Goal: Information Seeking & Learning: Find specific fact

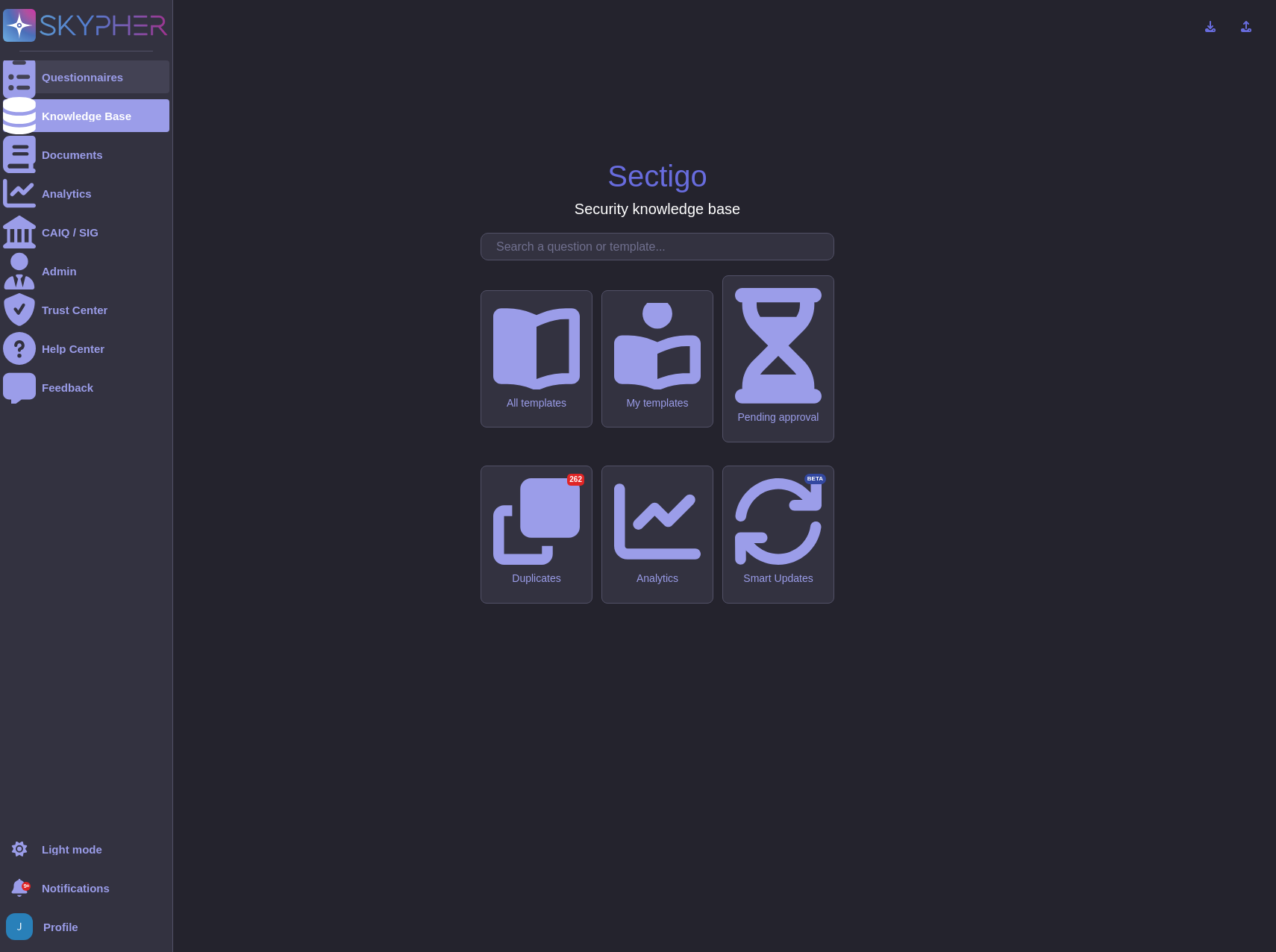
click at [84, 73] on div "Questionnaires" at bounding box center [82, 77] width 82 height 11
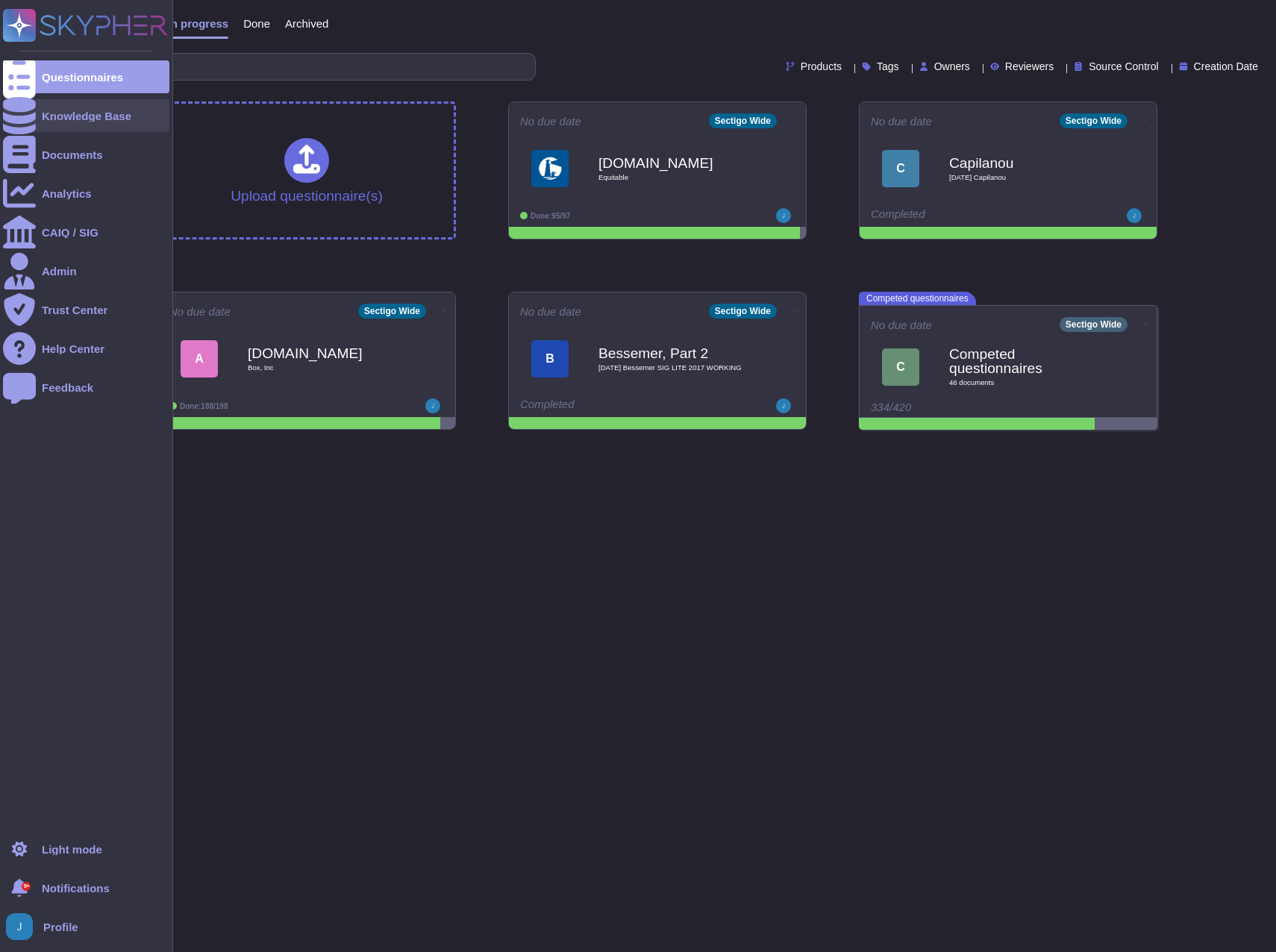
click at [47, 118] on div "Knowledge Base" at bounding box center [86, 116] width 89 height 11
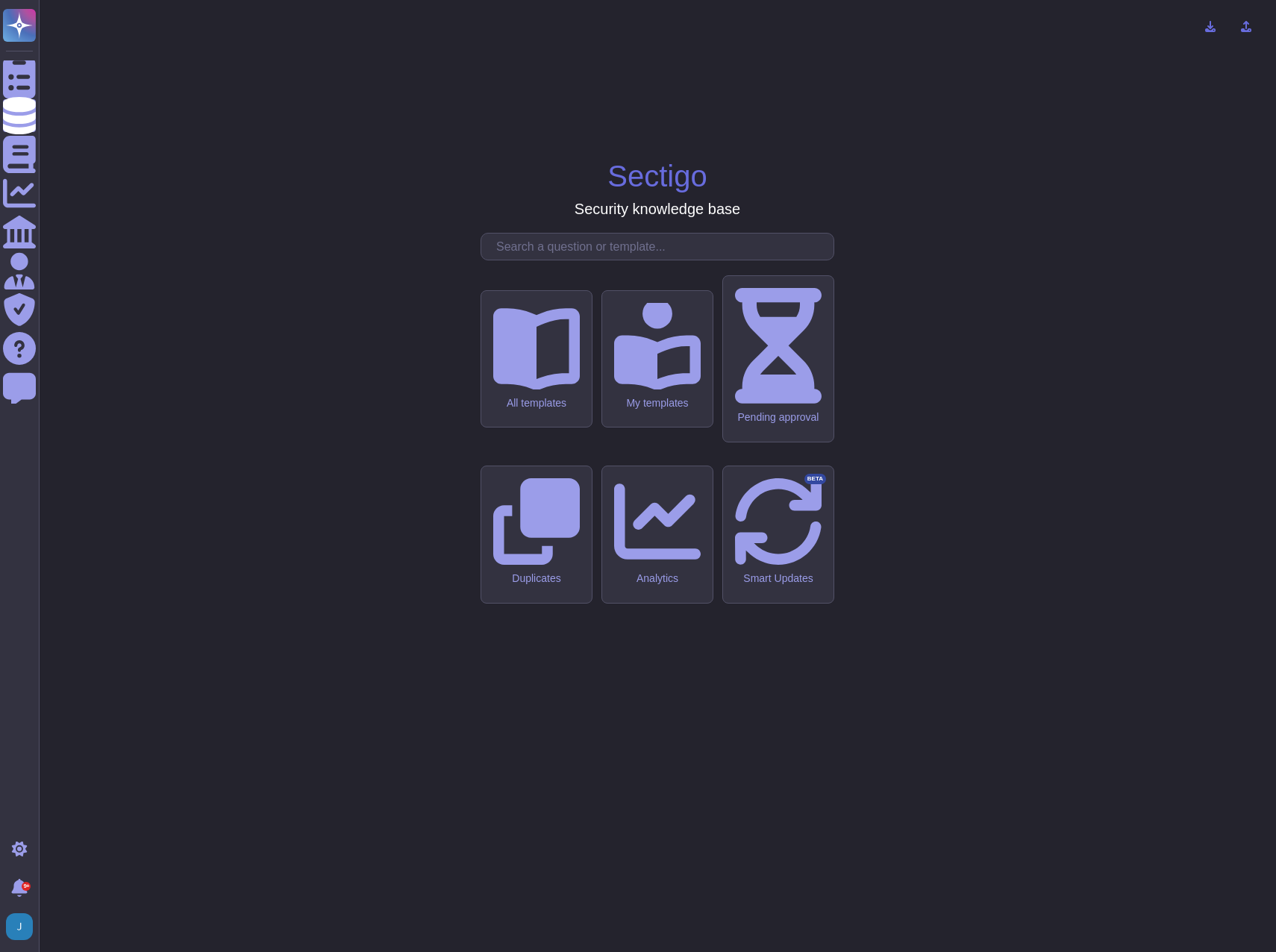
click at [543, 260] on input "text" at bounding box center [661, 247] width 344 height 26
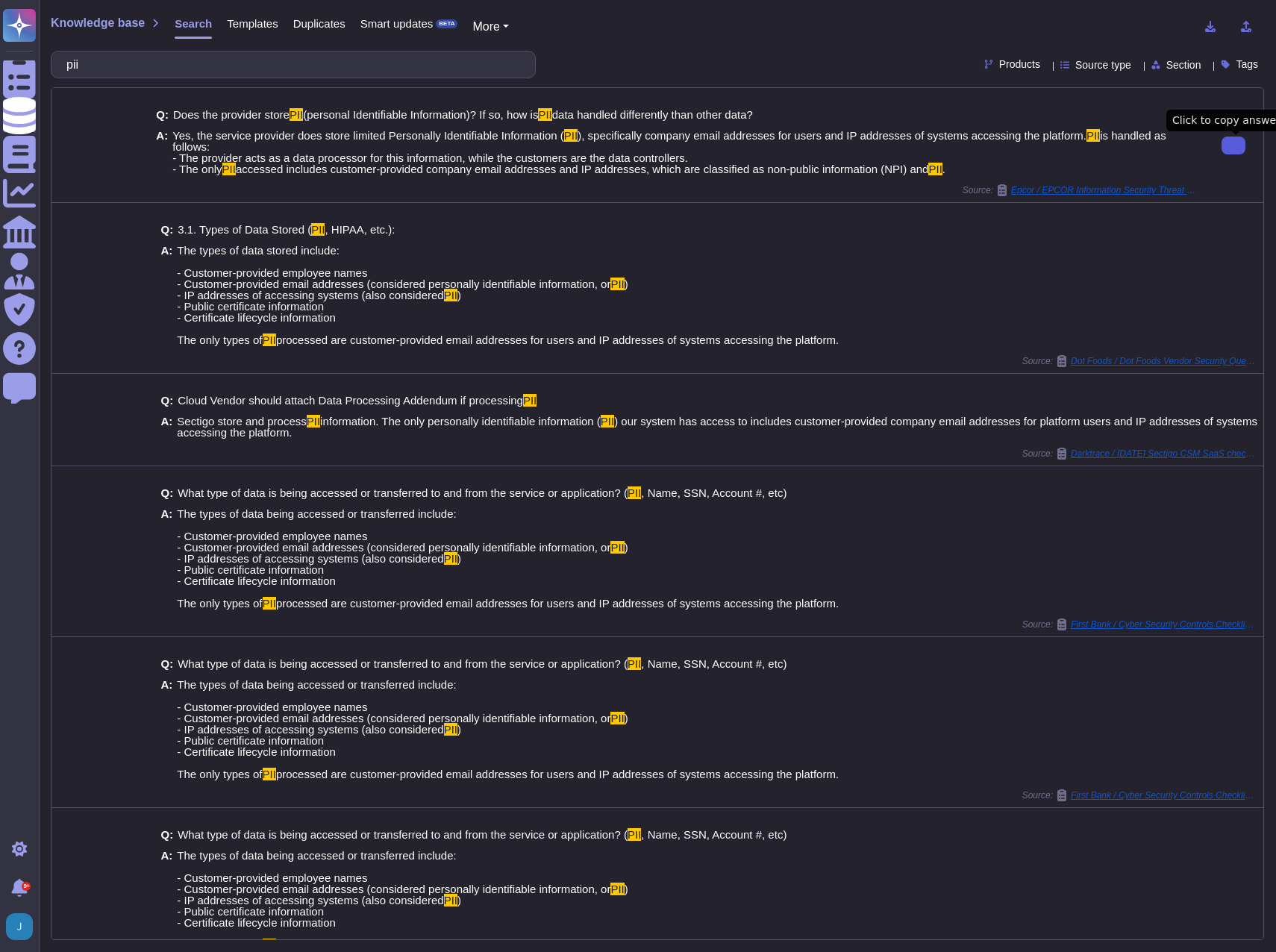
type input "pii"
click at [1233, 146] on icon at bounding box center [1233, 146] width 0 height 0
click at [975, 175] on span "Yes, the service provider does store limited Personally Identifiable Informatio…" at bounding box center [685, 152] width 1026 height 45
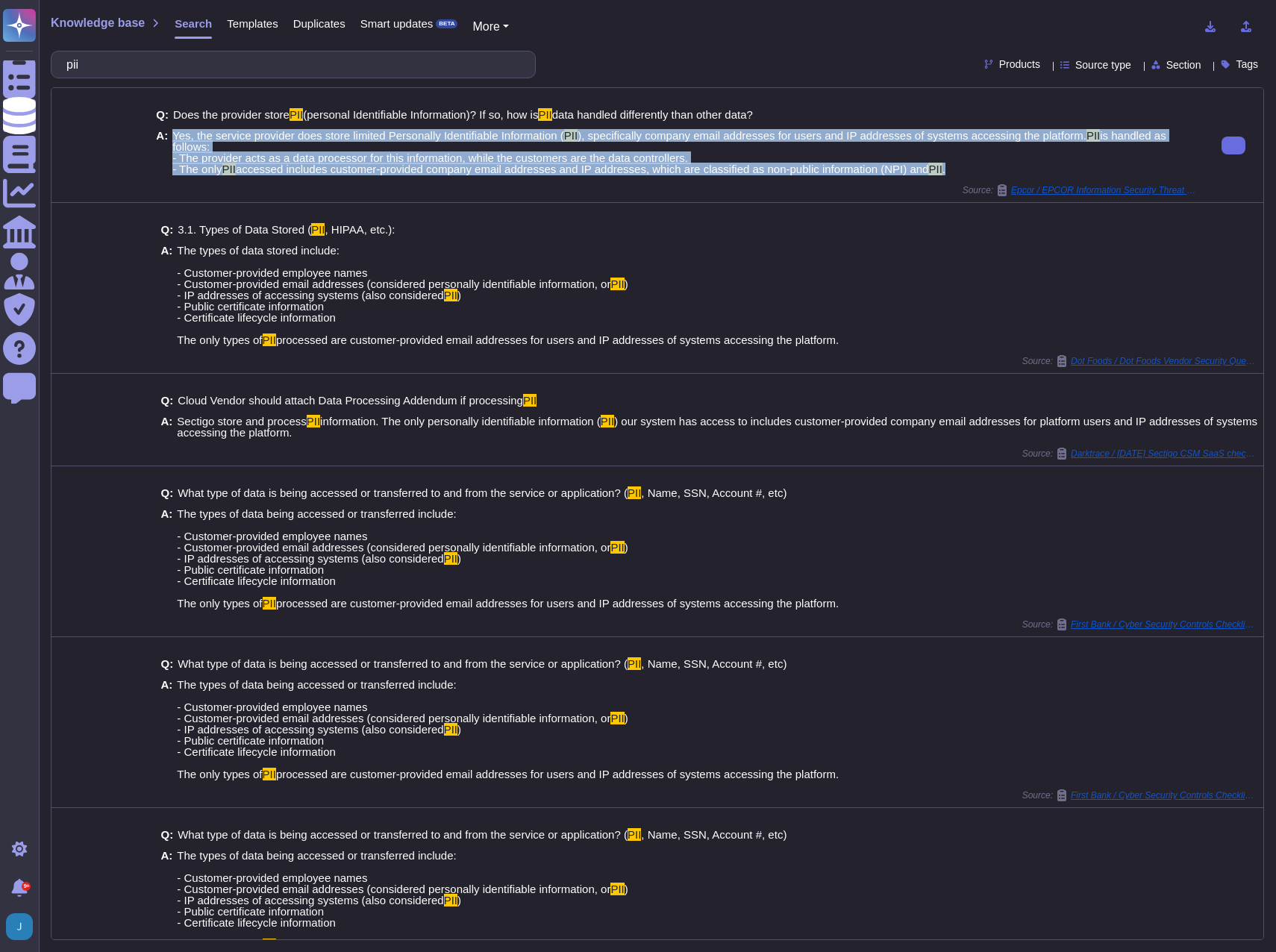
drag, startPoint x: 950, startPoint y: 179, endPoint x: 166, endPoint y: 134, distance: 785.3
click at [166, 134] on div "A: Yes, the service provider does store limited Personally Identifiable Informa…" at bounding box center [677, 152] width 1042 height 45
click at [1222, 145] on button at bounding box center [1233, 145] width 24 height 18
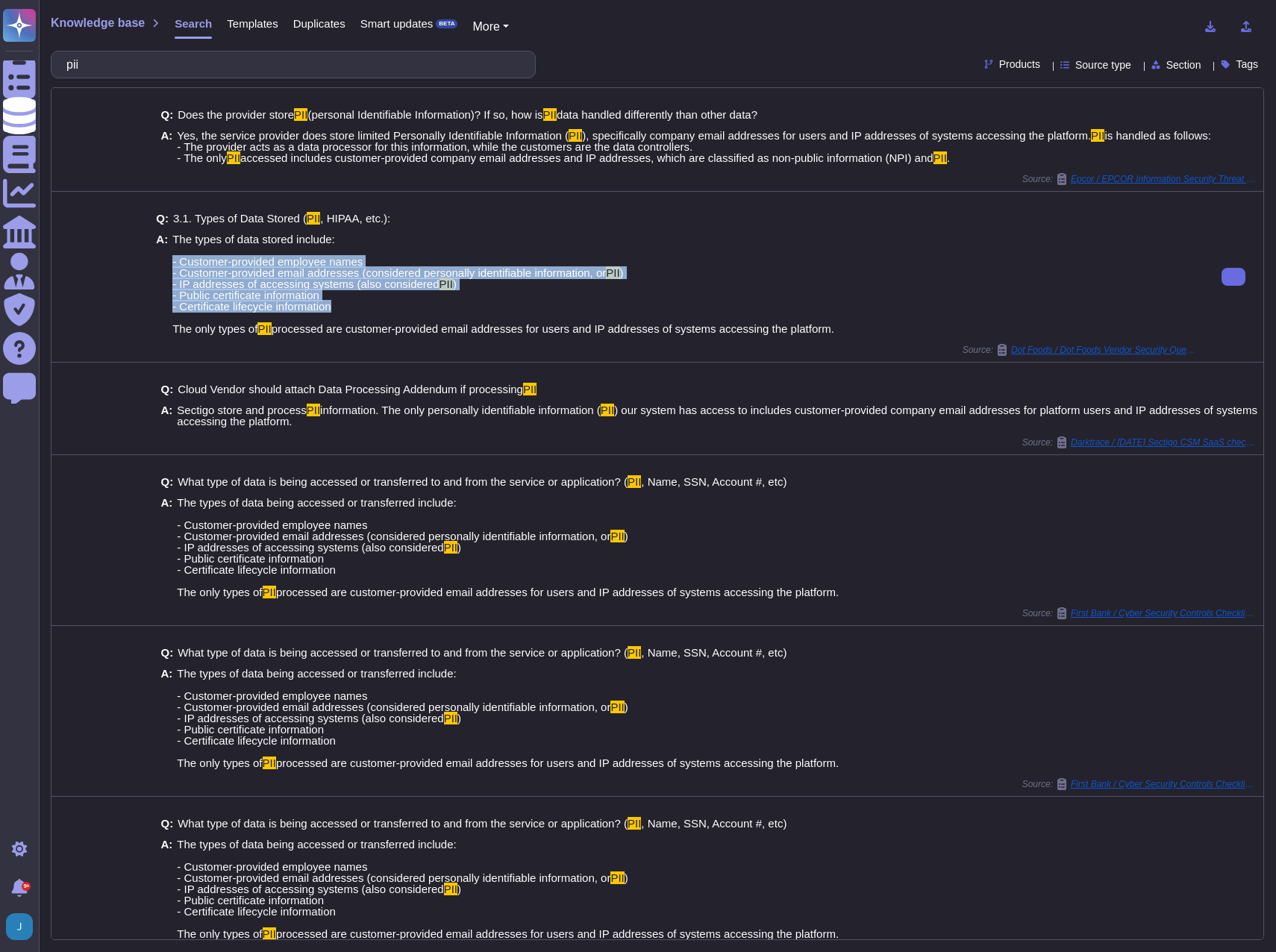
drag, startPoint x: 354, startPoint y: 331, endPoint x: 170, endPoint y: 287, distance: 189.2
click at [170, 287] on div "A: The types of data stored include: - Customer-provided employee names - Custo…" at bounding box center [677, 284] width 1042 height 101
click at [180, 279] on span "The types of data stored include: - Customer-provided employee names - Customer…" at bounding box center [389, 256] width 434 height 47
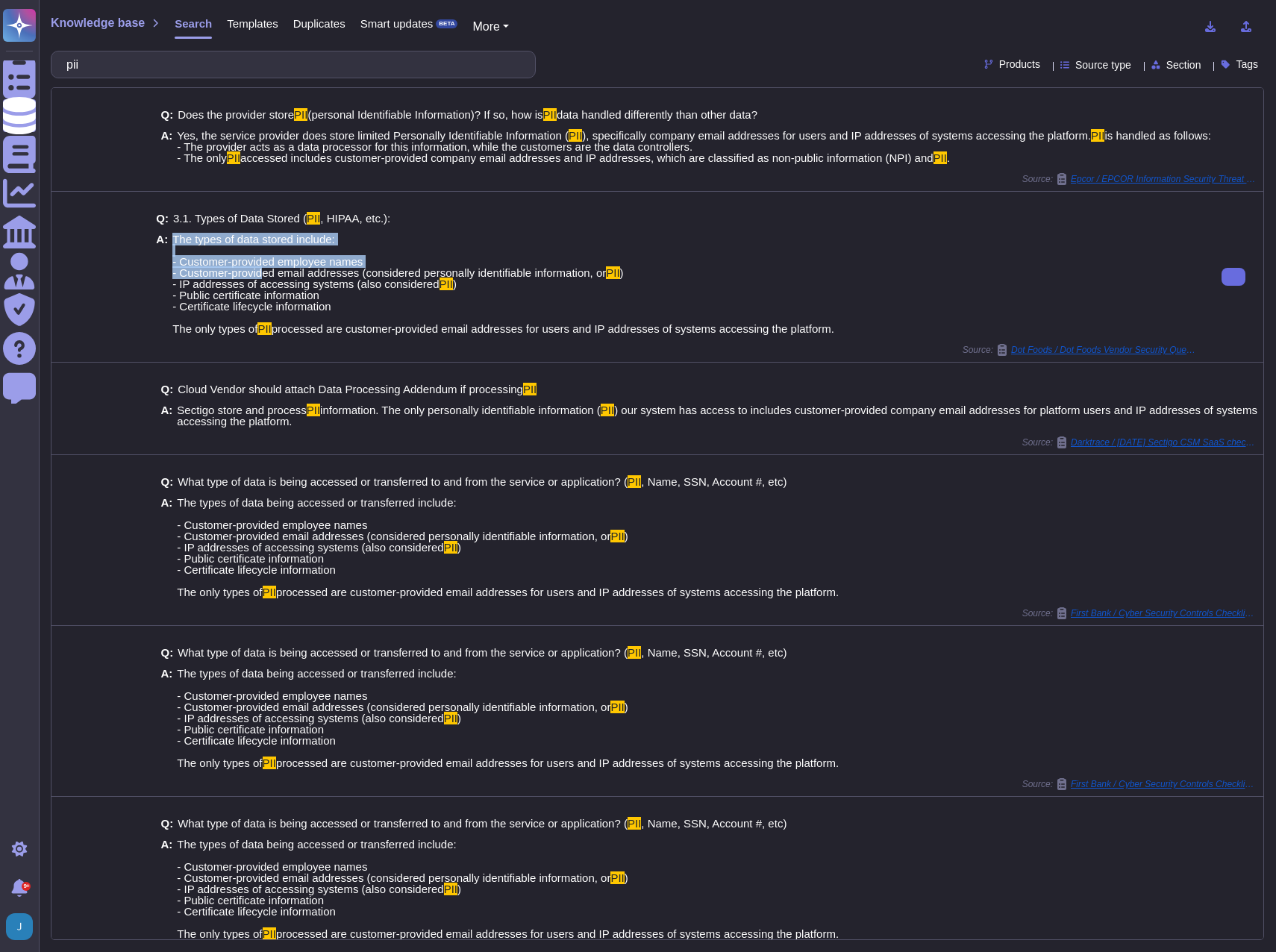
drag, startPoint x: 166, startPoint y: 278, endPoint x: 242, endPoint y: 294, distance: 77.7
click at [257, 294] on div "A: The types of data stored include: - Customer-provided employee names - Custo…" at bounding box center [677, 284] width 1042 height 101
click at [238, 279] on span "The types of data stored include: - Customer-provided employee names - Customer…" at bounding box center [389, 256] width 434 height 47
drag, startPoint x: 175, startPoint y: 261, endPoint x: 838, endPoint y: 355, distance: 669.6
click at [836, 334] on div "A: The types of data stored include: - Customer-provided employee names - Custo…" at bounding box center [677, 284] width 1042 height 101
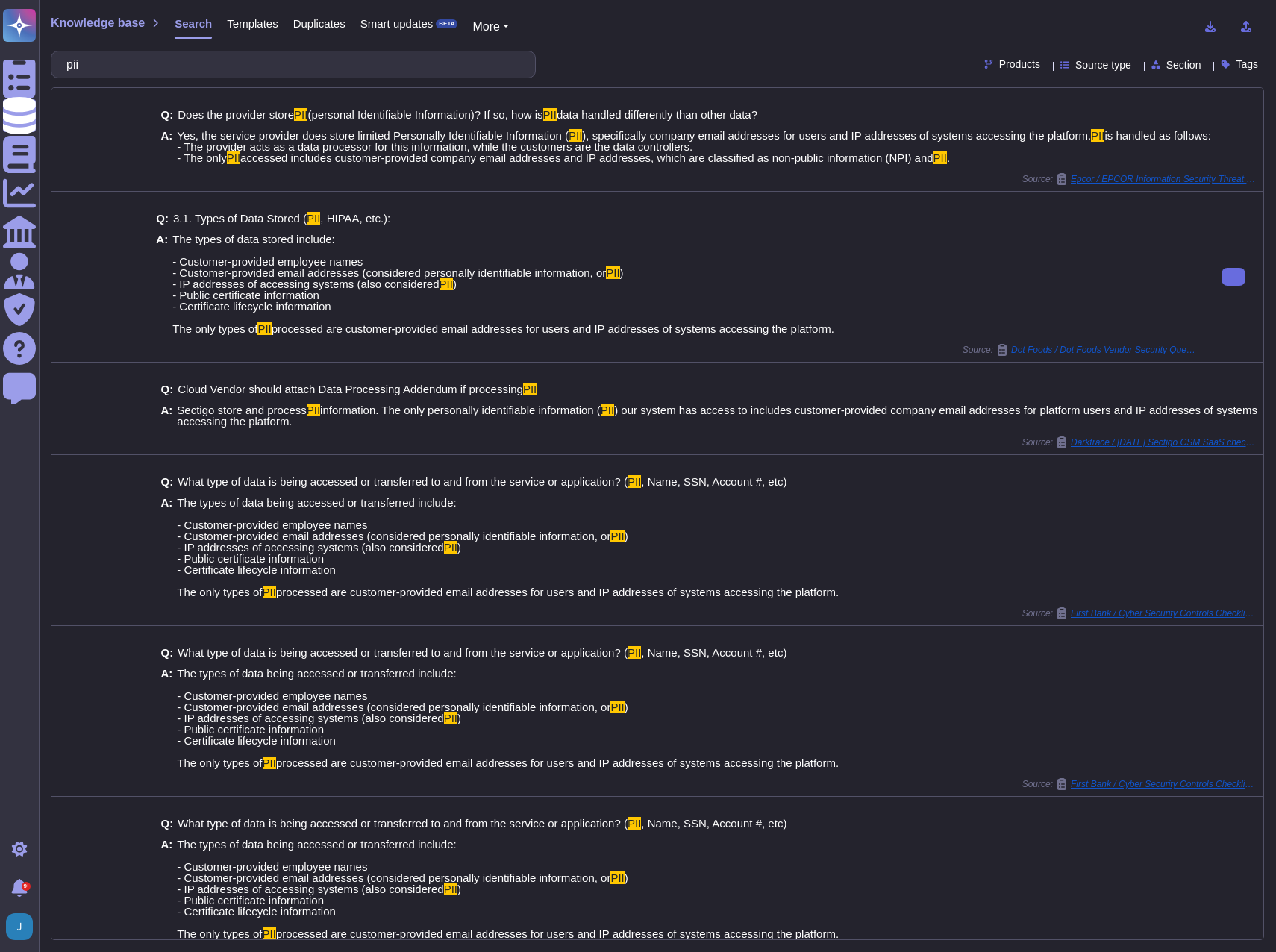
copy span "he types of data stored include: - Customer-provided employee names - Customer-…"
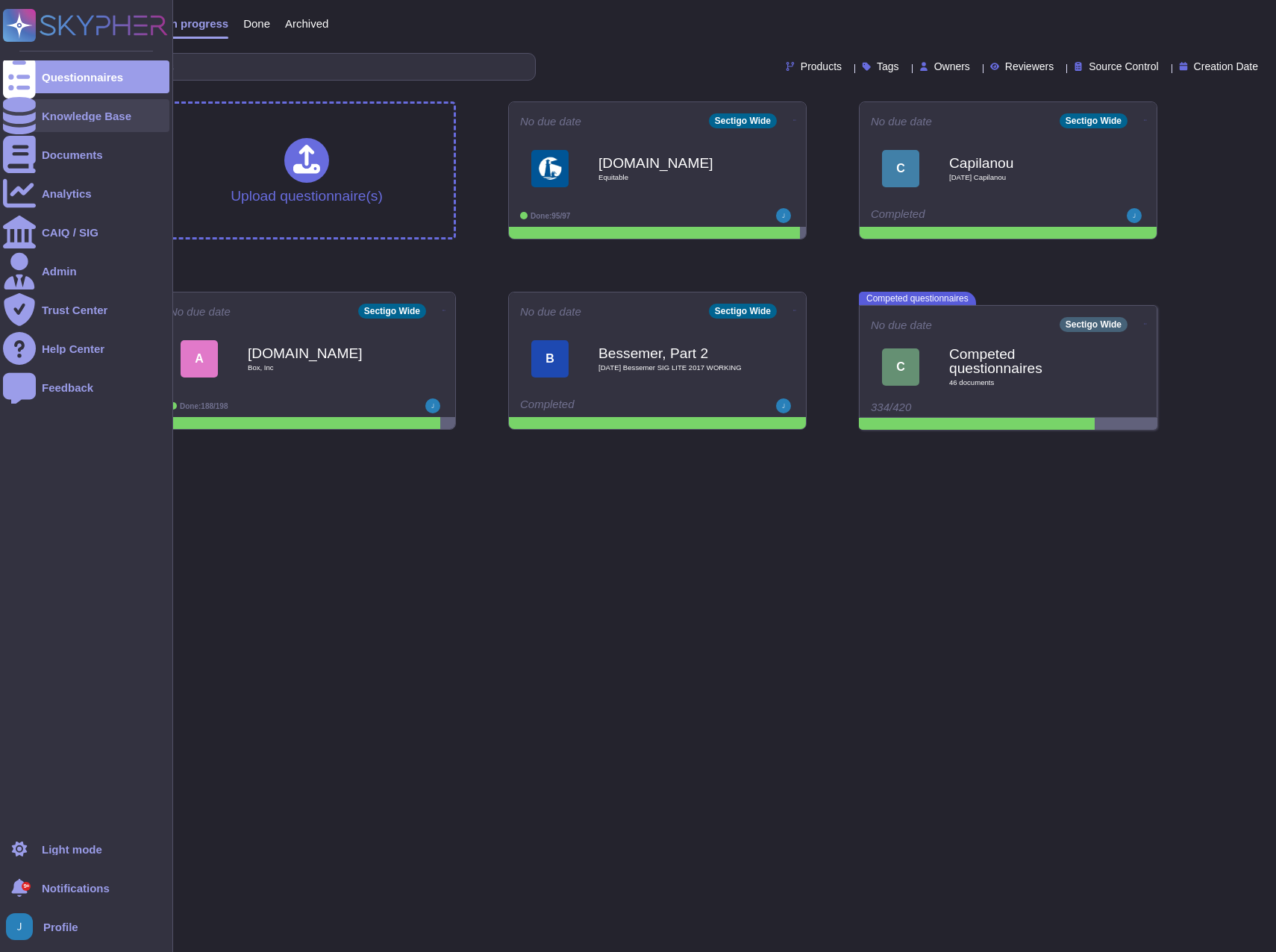
click at [37, 114] on div "Knowledge Base" at bounding box center [86, 115] width 166 height 33
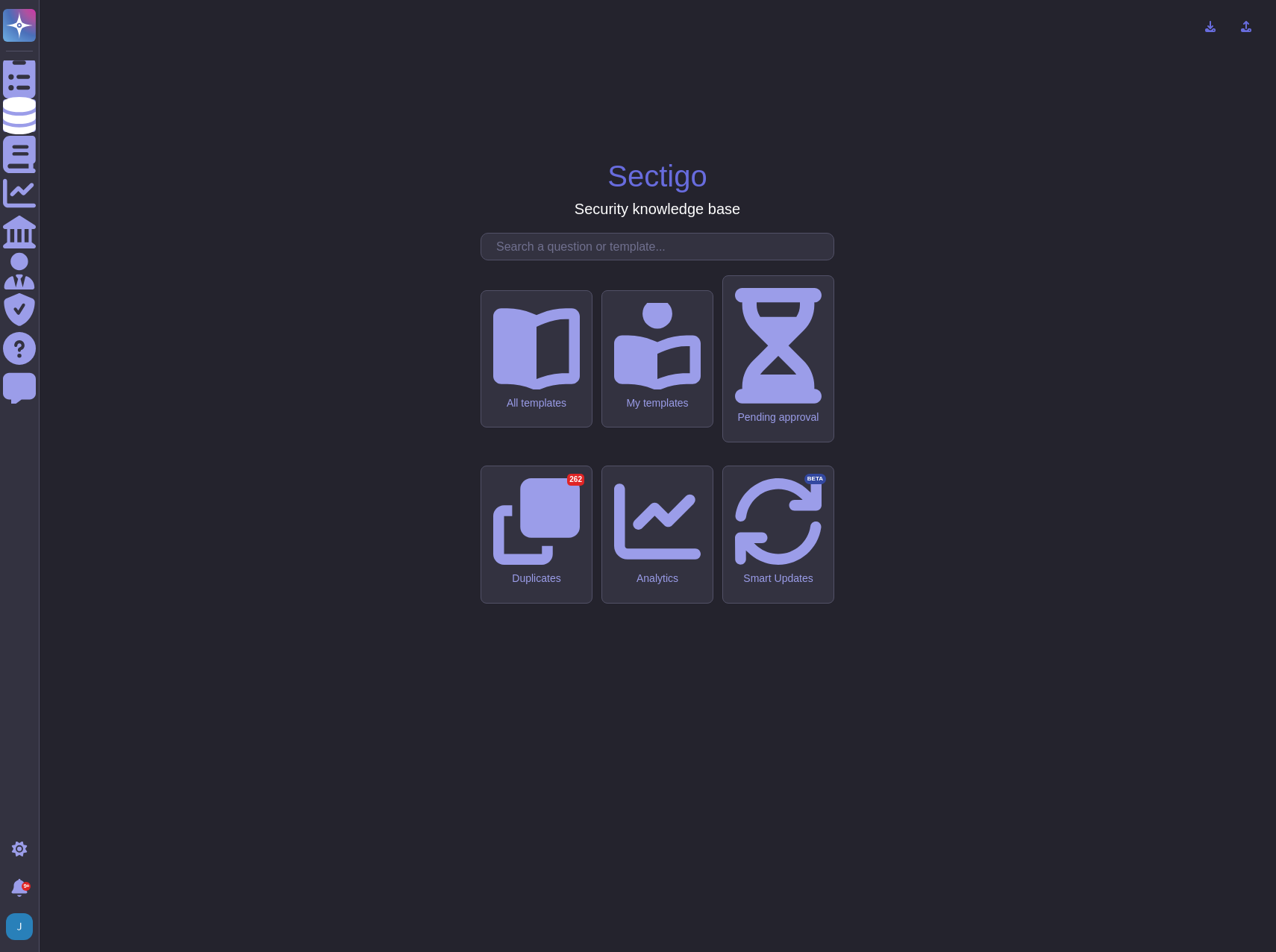
click at [618, 392] on div "All templates My templates Pending approval Duplicates 262 Analytics Smart Upda…" at bounding box center [657, 513] width 354 height 560
click at [625, 260] on input "text" at bounding box center [661, 247] width 344 height 26
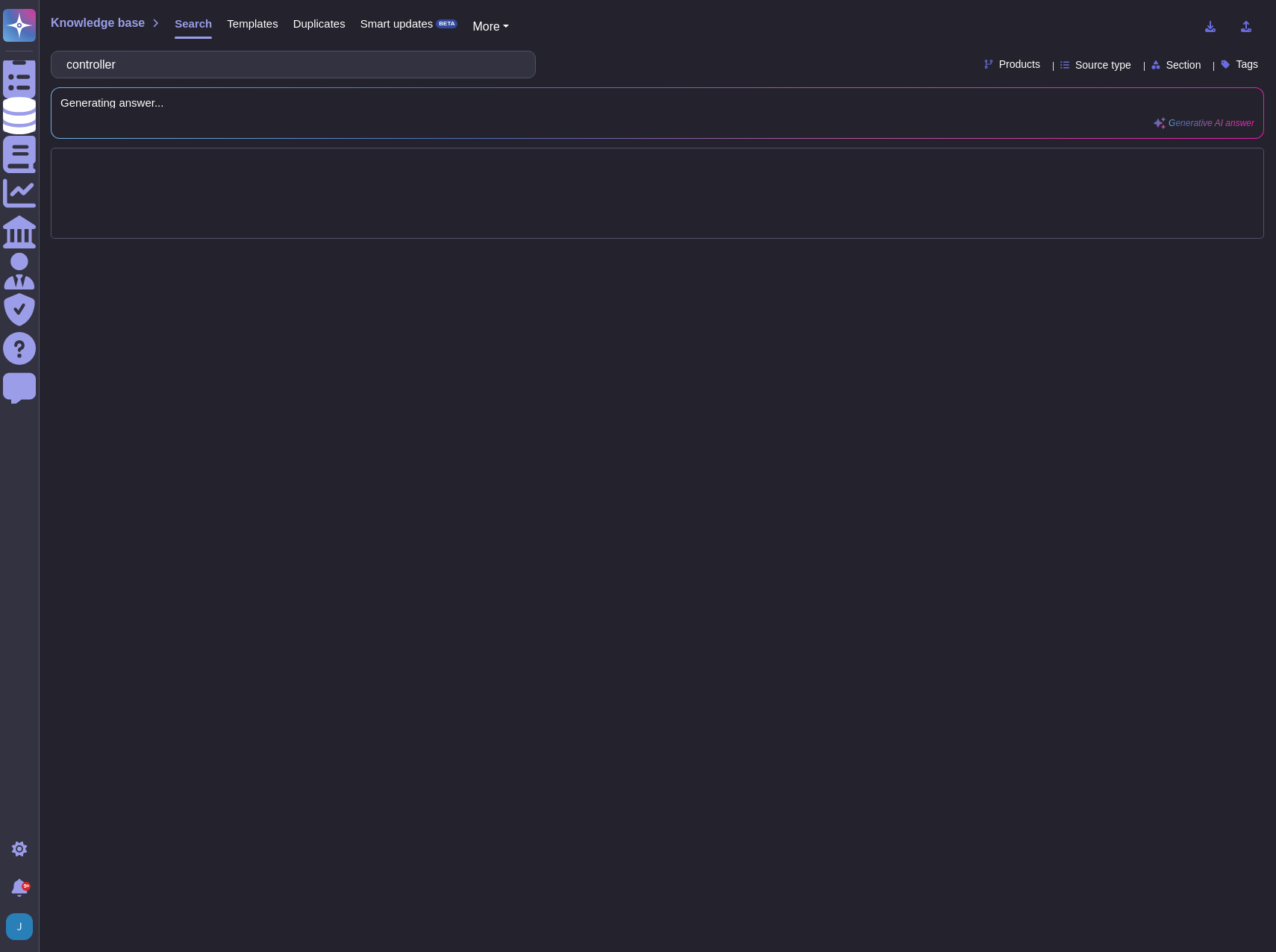
type input "controller"
